Goal: Information Seeking & Learning: Learn about a topic

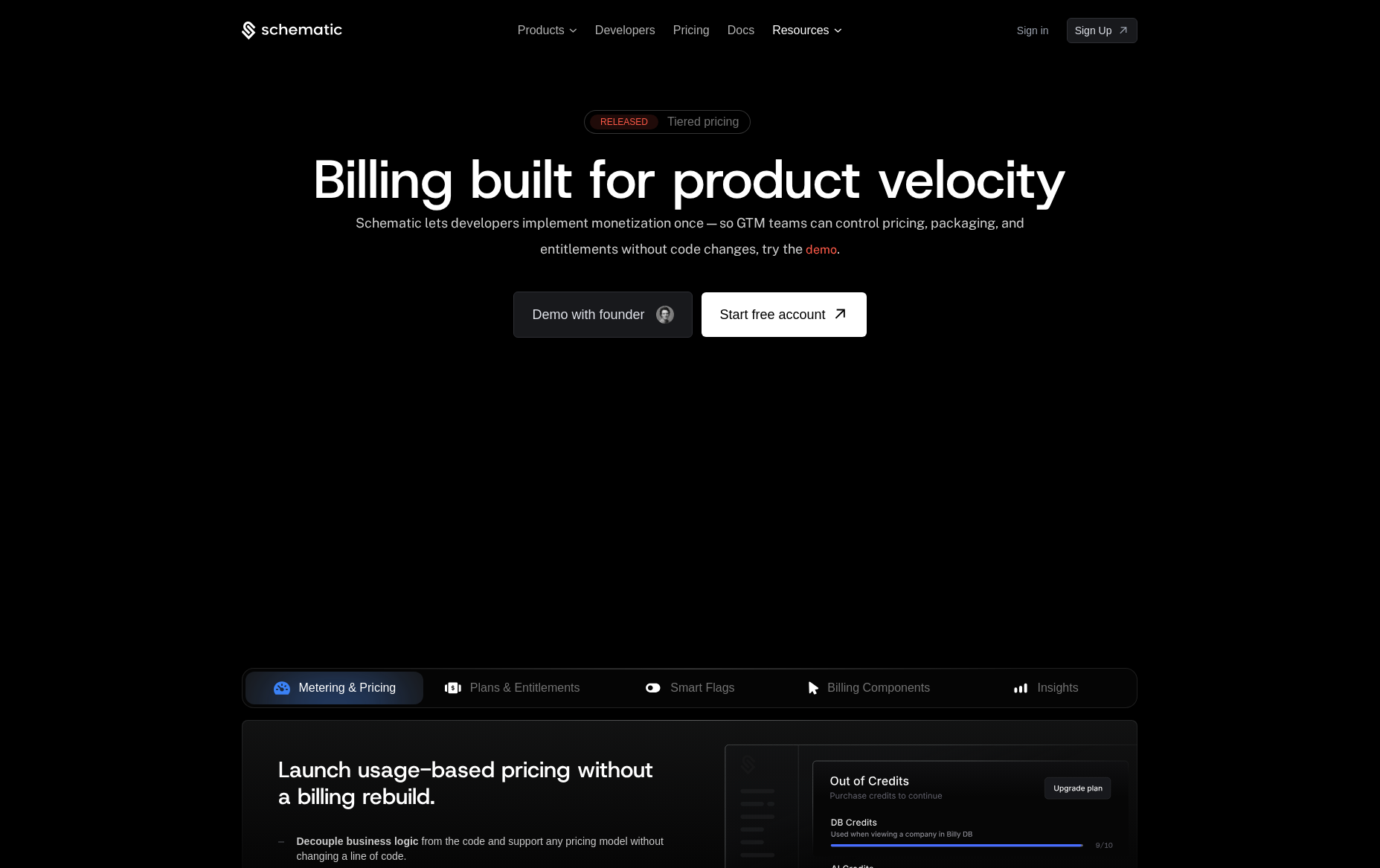
click at [818, 31] on span "Resources" at bounding box center [800, 31] width 56 height 13
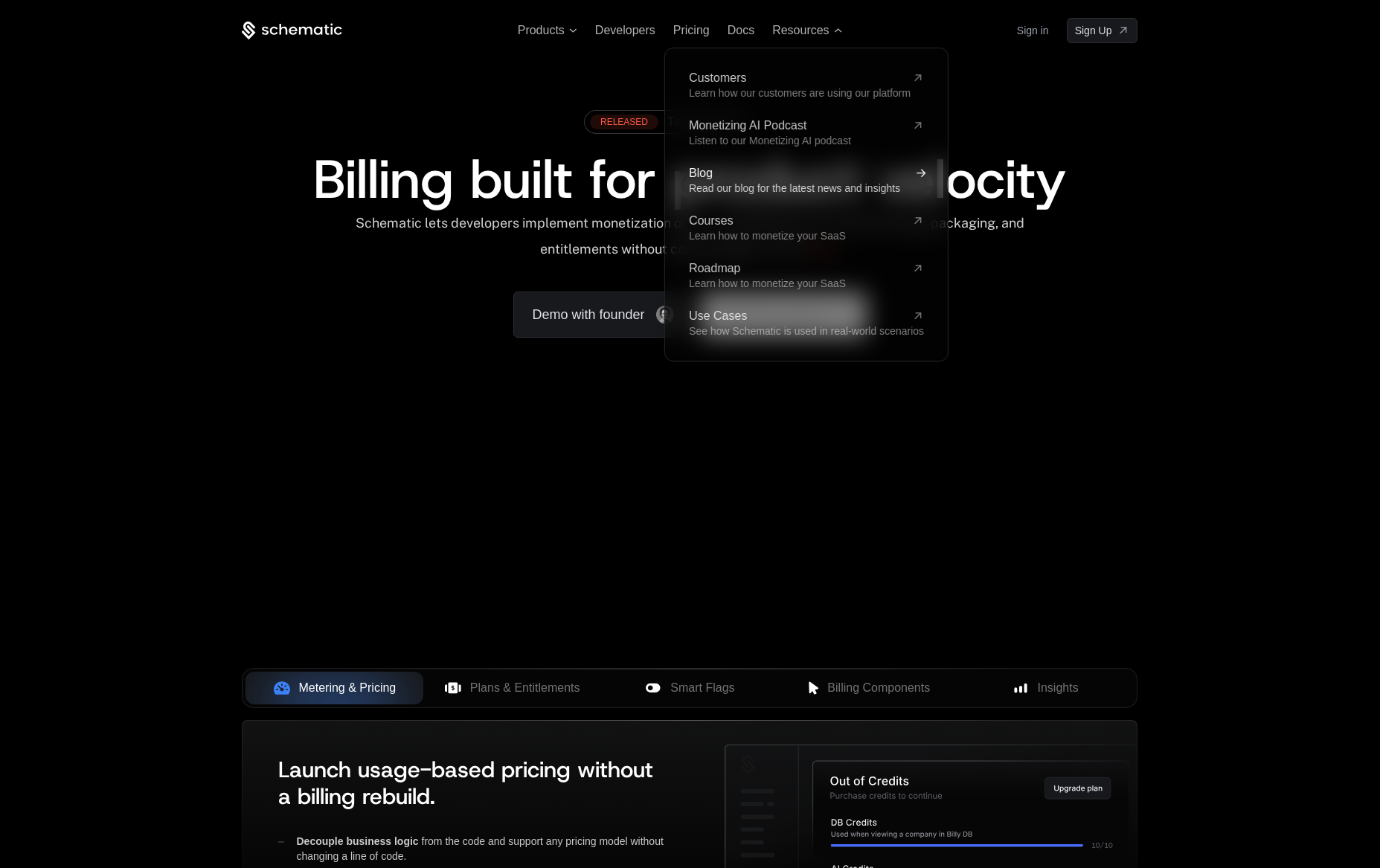
click at [721, 173] on span "Blog" at bounding box center [798, 173] width 217 height 12
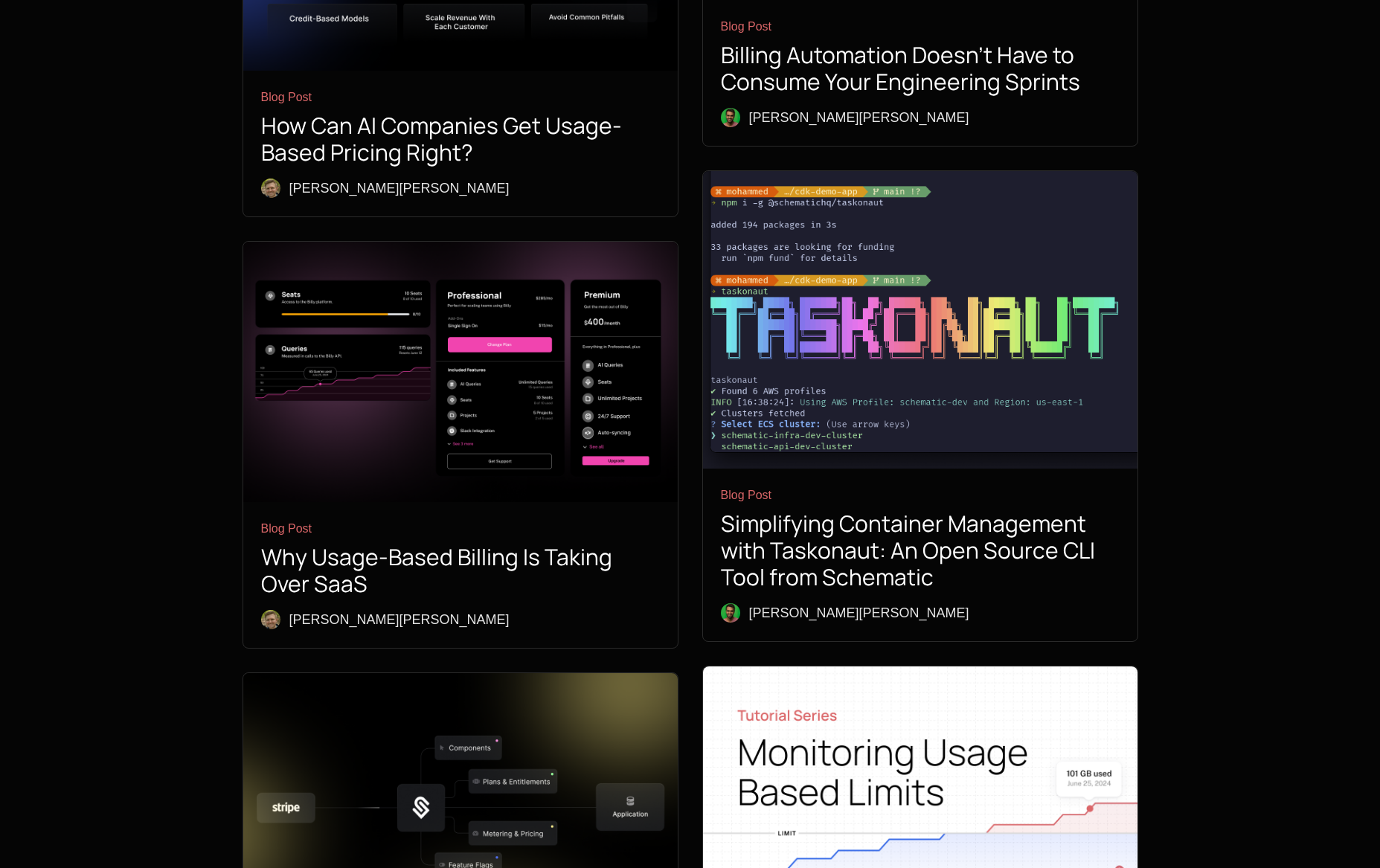
scroll to position [2746, 0]
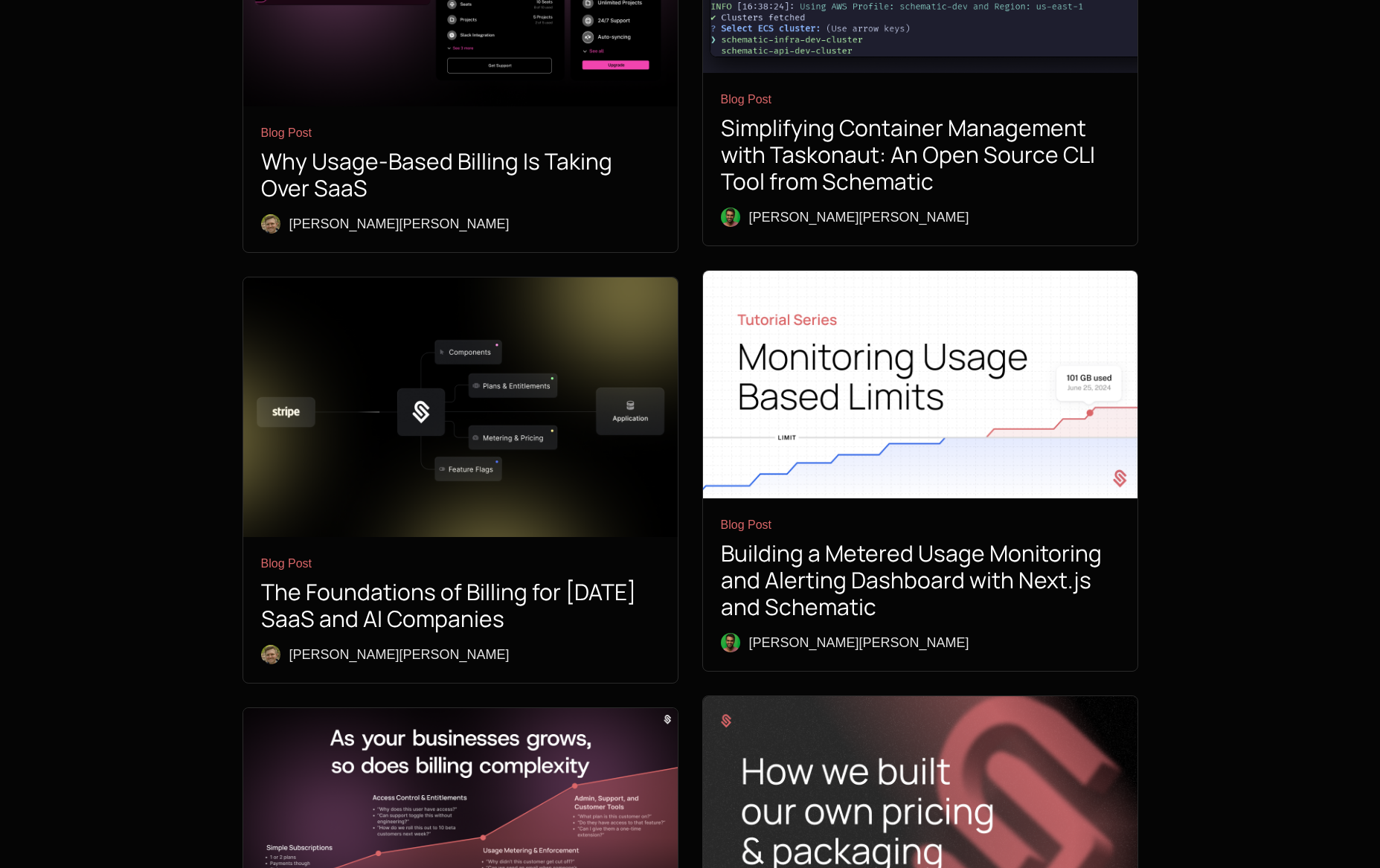
click at [551, 708] on img at bounding box center [461, 837] width 434 height 259
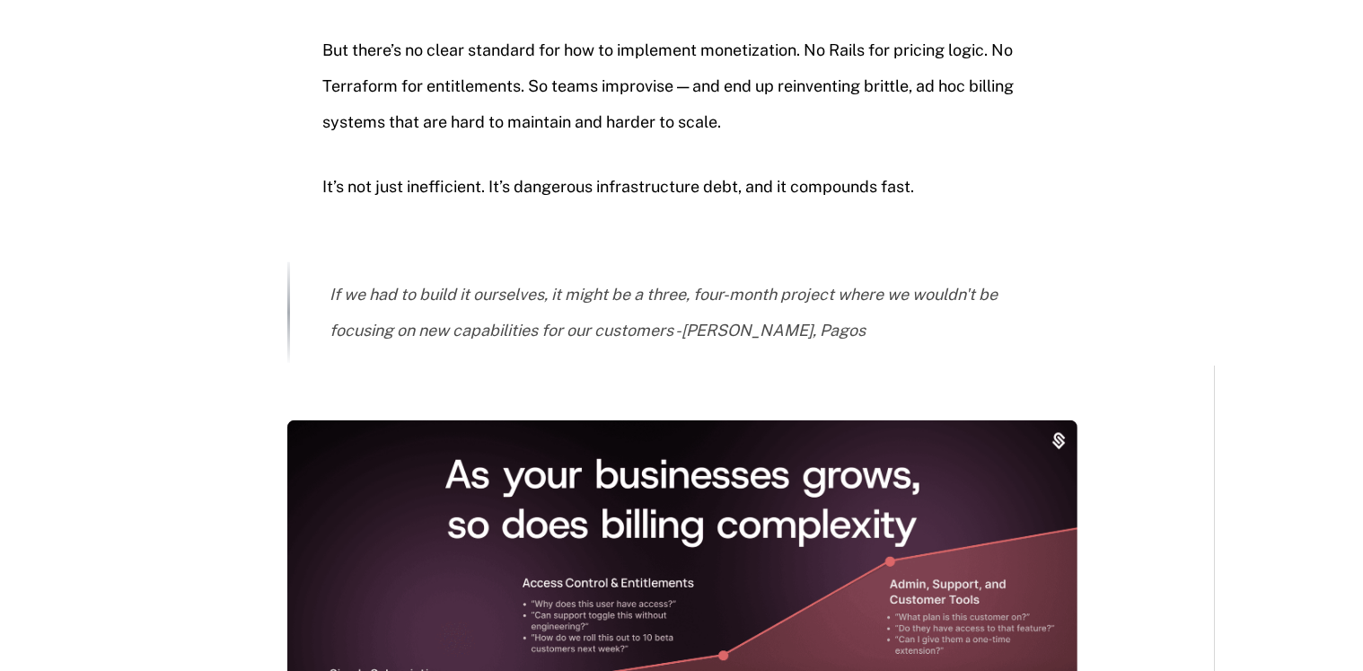
scroll to position [1261, 0]
